Goal: Communication & Community: Answer question/provide support

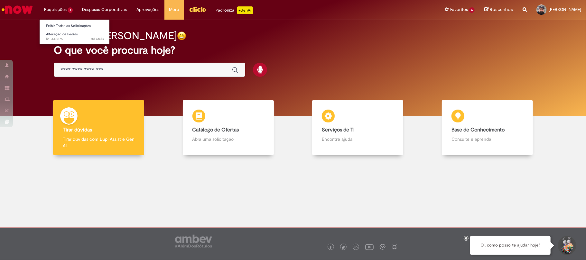
click at [55, 14] on li "Requisições 1 Exibir Todas as Solicitações Alteração de Pedido 3d atrás 3 dias …" at bounding box center [58, 9] width 38 height 19
click at [65, 33] on span "Alteração de Pedido" at bounding box center [62, 34] width 32 height 5
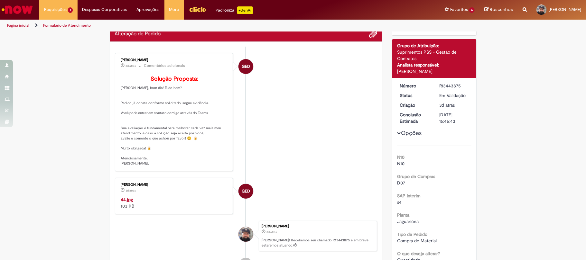
scroll to position [86, 0]
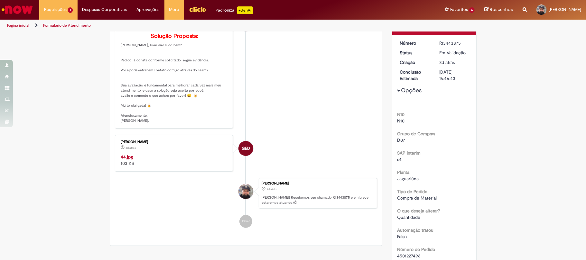
click at [193, 154] on img "Histórico de tíquete" at bounding box center [174, 154] width 107 height 0
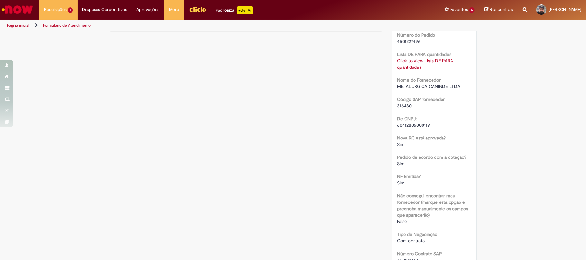
scroll to position [0, 0]
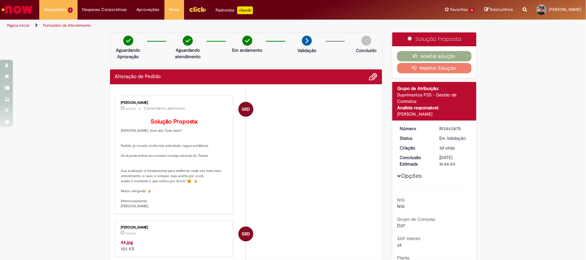
click at [303, 110] on li "GED [PERSON_NAME] 3d atrás 3 dias atrás Comentários adicionais Solução Proposta…" at bounding box center [246, 155] width 263 height 118
click at [424, 69] on button "Rejeitar Solução" at bounding box center [434, 68] width 74 height 10
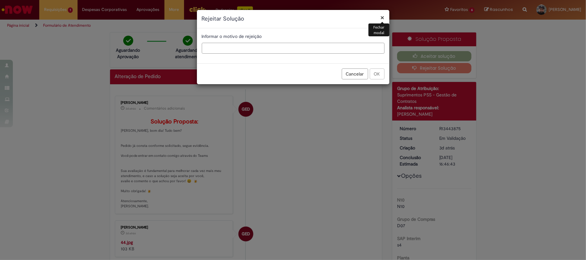
click at [226, 50] on input "text" at bounding box center [293, 48] width 183 height 11
click at [240, 48] on input "**********" at bounding box center [293, 48] width 183 height 11
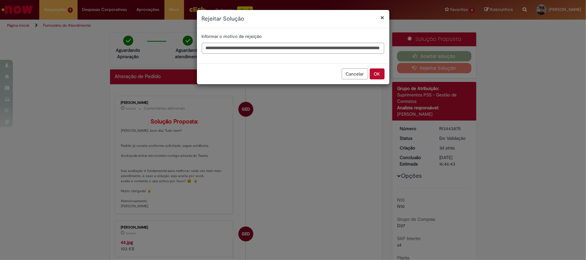
scroll to position [0, 80]
type input "**********"
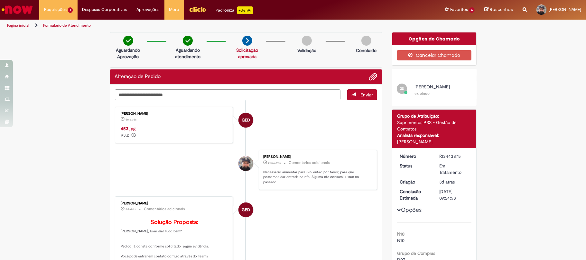
click at [188, 126] on img "Histórico de tíquete" at bounding box center [174, 126] width 107 height 0
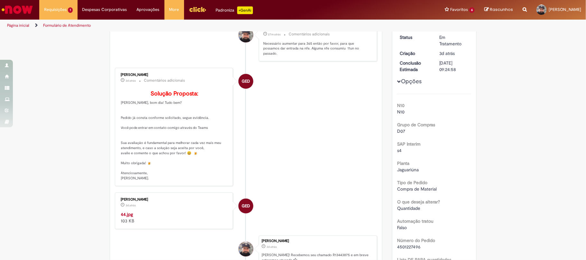
scroll to position [172, 0]
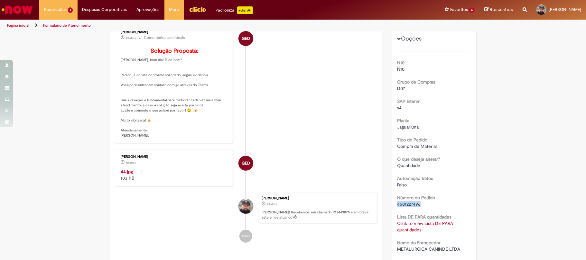
drag, startPoint x: 421, startPoint y: 205, endPoint x: 395, endPoint y: 204, distance: 25.8
click at [397, 204] on div "4501227496" at bounding box center [434, 204] width 74 height 6
copy span "4501227496"
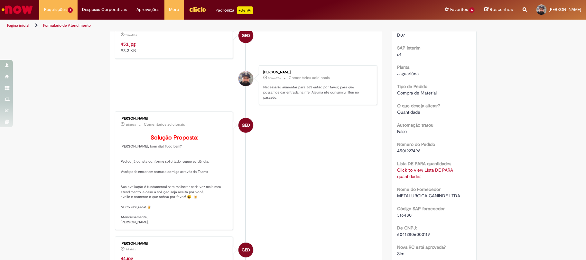
scroll to position [13, 0]
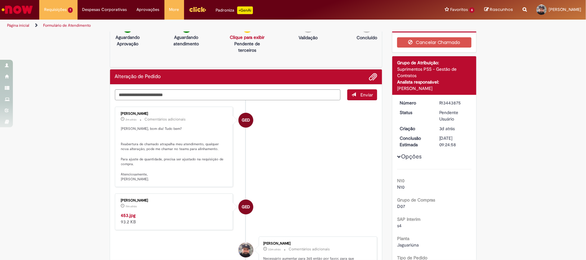
drag, startPoint x: 158, startPoint y: 112, endPoint x: 119, endPoint y: 115, distance: 39.7
click at [121, 115] on div "[PERSON_NAME]" at bounding box center [174, 114] width 107 height 4
copy div "[PERSON_NAME]"
click at [200, 96] on textarea "Digite sua mensagem aqui..." at bounding box center [228, 95] width 226 height 11
type textarea "*"
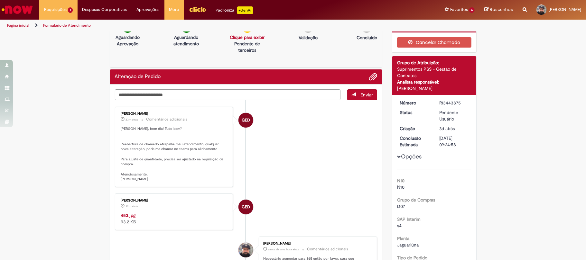
scroll to position [0, 0]
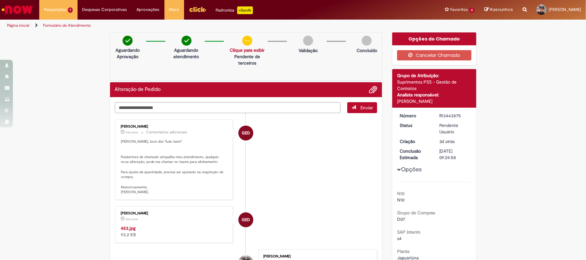
type textarea "**********"
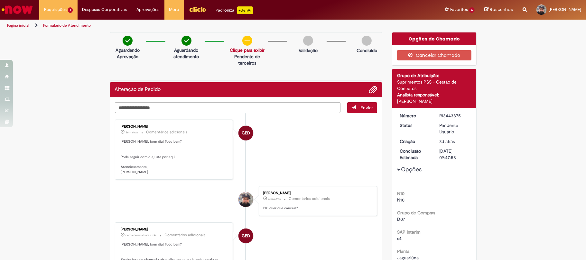
scroll to position [129, 0]
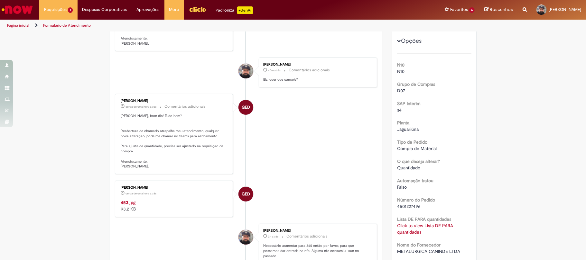
click at [185, 200] on img "Histórico de tíquete" at bounding box center [174, 200] width 107 height 0
click at [187, 200] on img "Histórico de tíquete" at bounding box center [174, 200] width 107 height 0
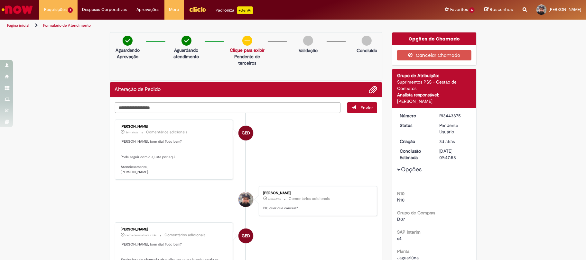
click at [176, 106] on textarea "**********" at bounding box center [228, 107] width 226 height 11
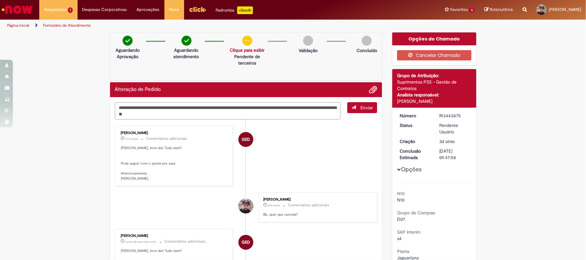
type textarea "**********"
